Goal: Information Seeking & Learning: Learn about a topic

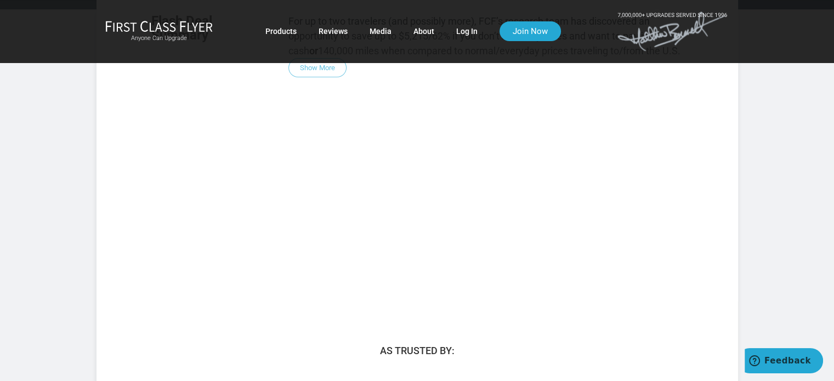
scroll to position [219, 0]
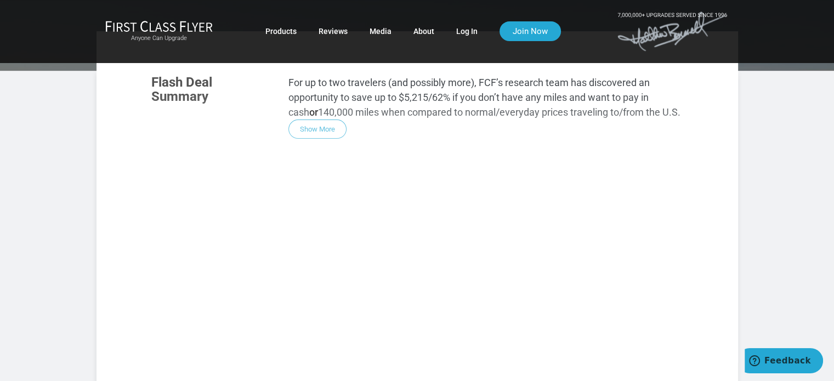
click at [323, 95] on div "Flash Deal Summary For up to two travelers (and possibly more), FCF’s research …" at bounding box center [417, 213] width 554 height 299
click at [321, 94] on div "Flash Deal Summary For up to two travelers (and possibly more), FCF’s research …" at bounding box center [417, 213] width 554 height 299
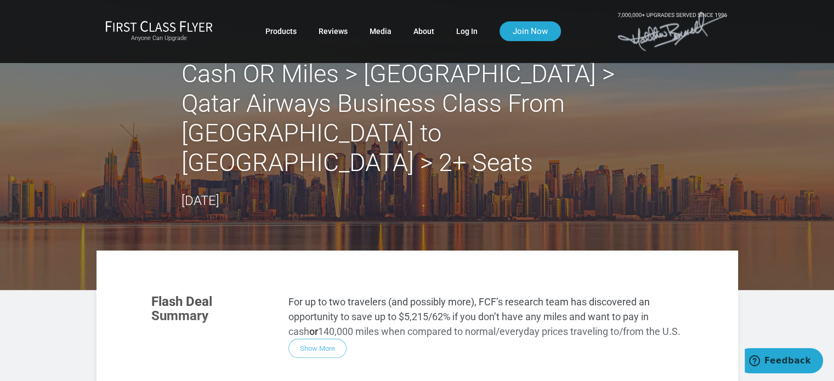
scroll to position [0, 0]
click at [312, 95] on h2 "Cash OR Miles > Middle East > Qatar Airways Business Class From Miami to Doha >…" at bounding box center [416, 118] width 471 height 118
click at [312, 96] on h2 "Cash OR Miles > Middle East > Qatar Airways Business Class From Miami to Doha >…" at bounding box center [416, 118] width 471 height 118
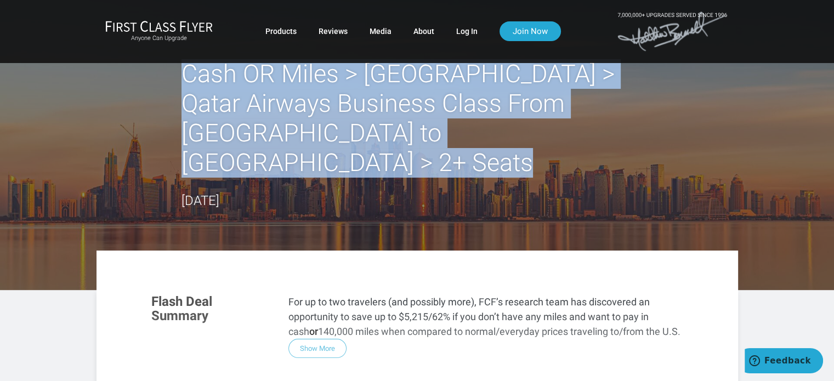
click at [313, 96] on h2 "Cash OR Miles > Middle East > Qatar Airways Business Class From Miami to Doha >…" at bounding box center [416, 118] width 471 height 118
click at [470, 32] on link "Log In" at bounding box center [466, 31] width 21 height 20
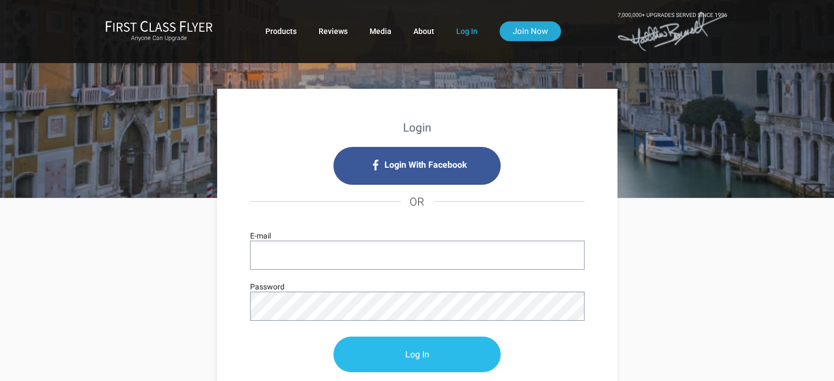
type input "rjohnston@oclsearch.ca"
click at [419, 350] on input "Log In" at bounding box center [416, 355] width 167 height 36
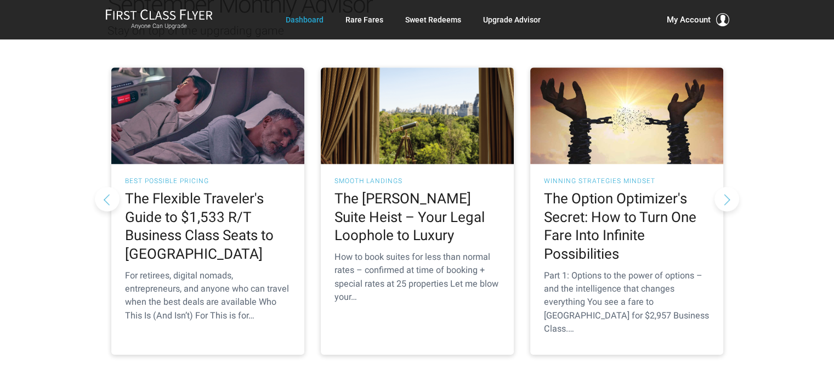
scroll to position [1151, 0]
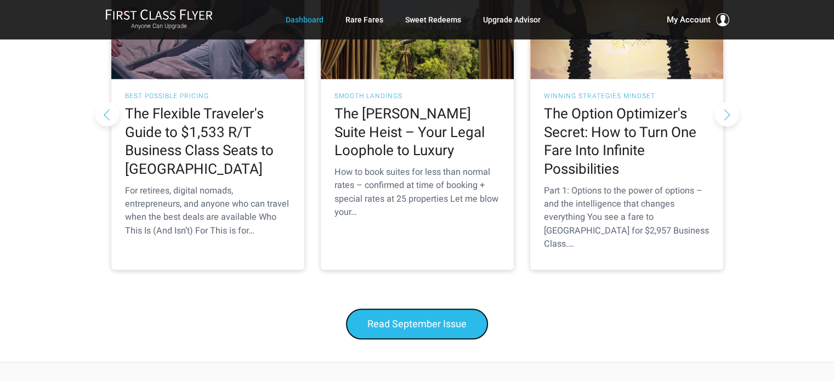
click at [414, 318] on span "Read September Issue" at bounding box center [416, 324] width 99 height 12
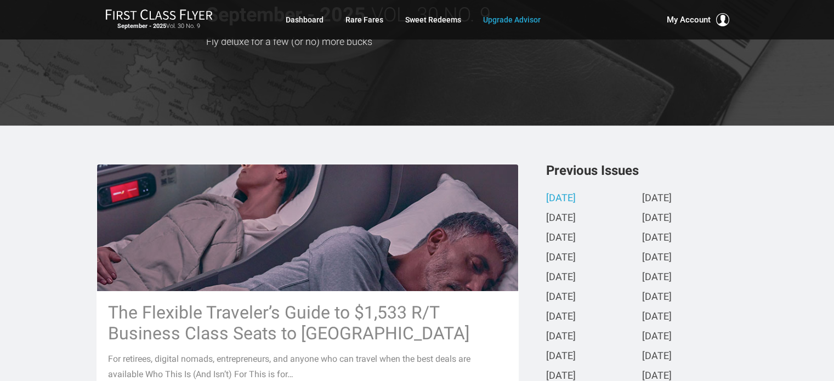
scroll to position [55, 0]
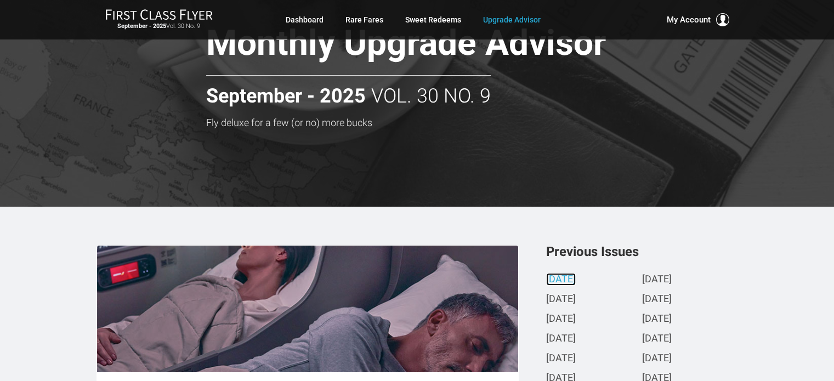
click at [576, 278] on link "[DATE]" at bounding box center [561, 280] width 30 height 12
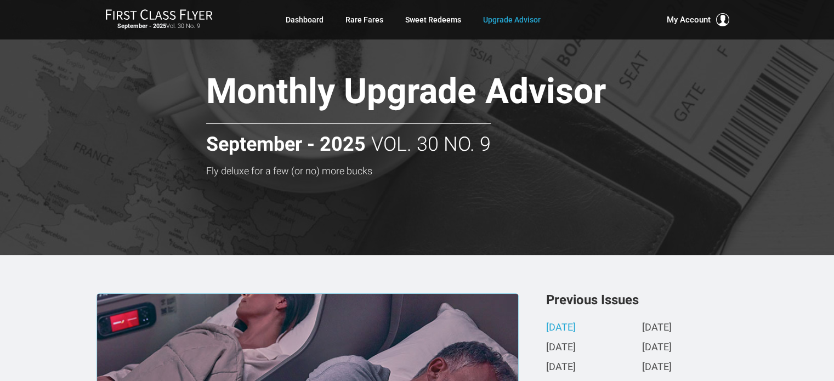
scroll to position [0, 0]
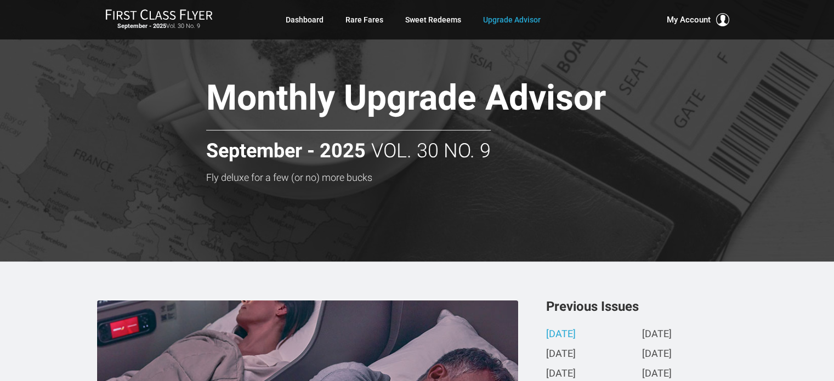
click at [345, 135] on h2 "September - 2025 Vol. 30 No. 9" at bounding box center [348, 146] width 285 height 32
click at [345, 134] on h2 "September - 2025 Vol. 30 No. 9" at bounding box center [348, 146] width 285 height 32
click at [423, 96] on h1 "Monthly Upgrade Advisor" at bounding box center [444, 100] width 477 height 42
click at [422, 94] on h1 "Monthly Upgrade Advisor" at bounding box center [444, 100] width 477 height 42
click at [419, 92] on h1 "Monthly Upgrade Advisor" at bounding box center [444, 100] width 477 height 42
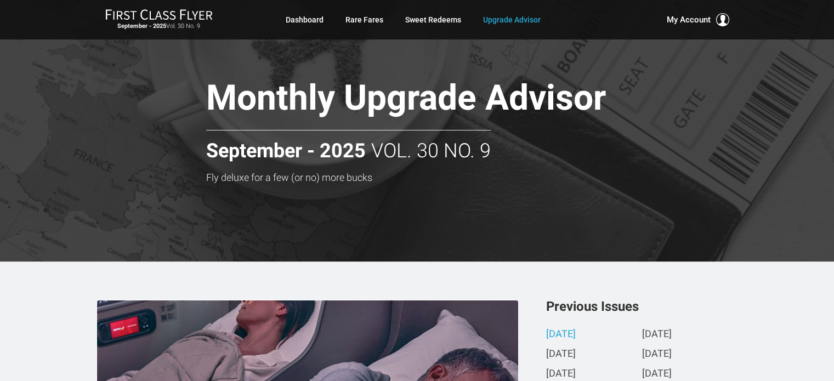
click at [416, 89] on h1 "Monthly Upgrade Advisor" at bounding box center [444, 100] width 477 height 42
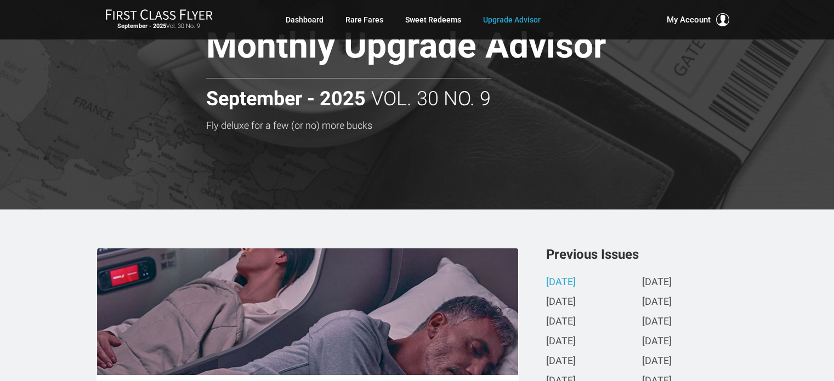
scroll to position [55, 0]
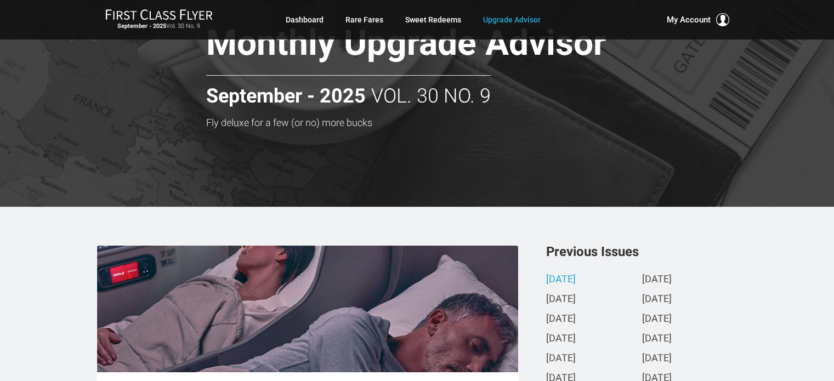
click at [428, 100] on h2 "September - 2025 Vol. 30 No. 9" at bounding box center [348, 91] width 285 height 32
click at [278, 97] on strong "September - 2025" at bounding box center [286, 97] width 160 height 22
click at [298, 50] on h1 "Monthly Upgrade Advisor" at bounding box center [444, 45] width 477 height 42
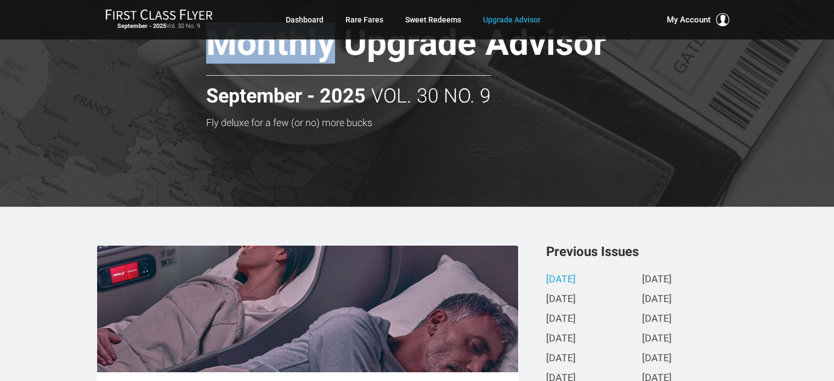
click at [298, 50] on h1 "Monthly Upgrade Advisor" at bounding box center [444, 45] width 477 height 42
click at [576, 280] on link "[DATE]" at bounding box center [561, 280] width 30 height 12
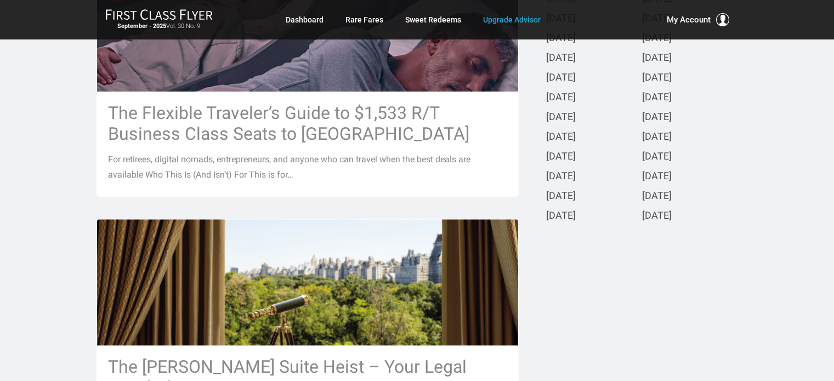
scroll to position [384, 0]
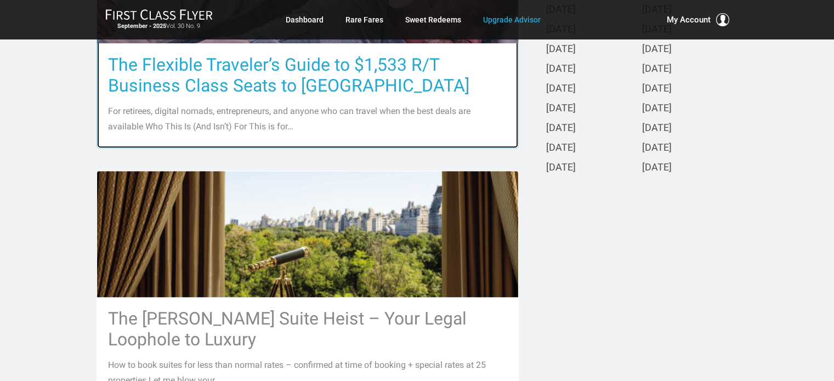
click at [281, 75] on h3 "The Flexible Traveler’s Guide to $1,533 R/T Business Class Seats to [GEOGRAPHIC…" at bounding box center [307, 75] width 399 height 42
click at [278, 73] on h3 "The Flexible Traveler’s Guide to $1,533 R/T Business Class Seats to [GEOGRAPHIC…" at bounding box center [307, 75] width 399 height 42
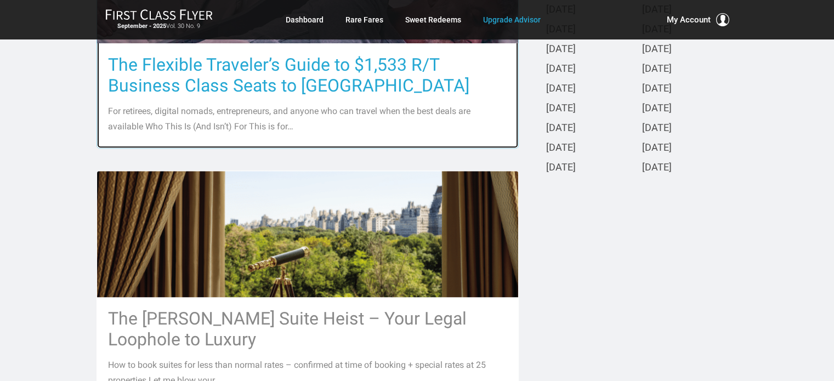
click at [278, 73] on h3 "The Flexible Traveler’s Guide to $1,533 R/T Business Class Seats to [GEOGRAPHIC…" at bounding box center [307, 75] width 399 height 42
click at [279, 74] on h3 "The Flexible Traveler’s Guide to $1,533 R/T Business Class Seats to [GEOGRAPHIC…" at bounding box center [307, 75] width 399 height 42
click at [282, 74] on h3 "The Flexible Traveler’s Guide to $1,533 R/T Business Class Seats to [GEOGRAPHIC…" at bounding box center [307, 75] width 399 height 42
click at [287, 73] on h3 "The Flexible Traveler’s Guide to $1,533 R/T Business Class Seats to [GEOGRAPHIC…" at bounding box center [307, 75] width 399 height 42
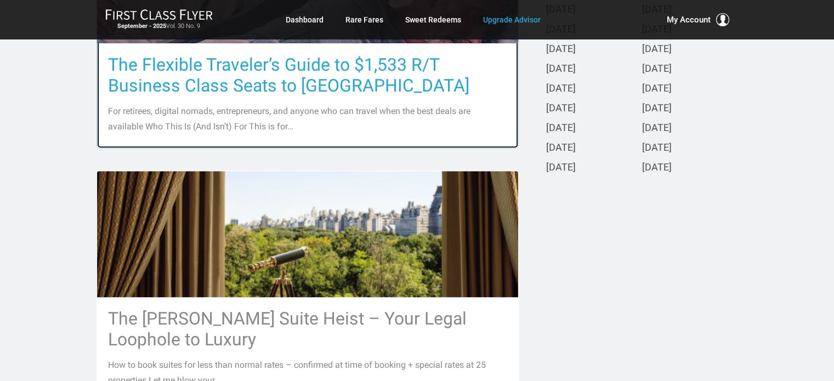
click at [292, 73] on h3 "The Flexible Traveler’s Guide to $1,533 R/T Business Class Seats to [GEOGRAPHIC…" at bounding box center [307, 75] width 399 height 42
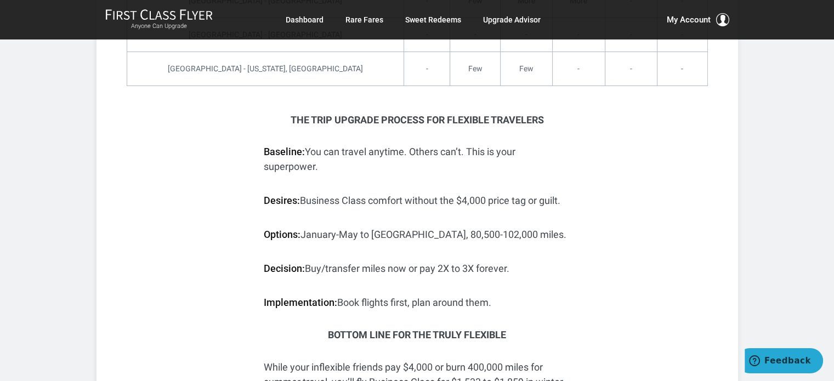
scroll to position [4111, 0]
